Goal: Use online tool/utility: Use online tool/utility

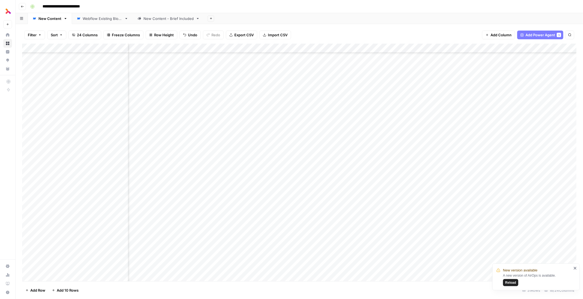
scroll to position [68, 551]
click at [469, 203] on div "Add Column" at bounding box center [299, 163] width 554 height 238
click at [489, 204] on div "Add Column" at bounding box center [299, 163] width 554 height 238
click at [511, 280] on span "Reload" at bounding box center [510, 282] width 11 height 5
